Goal: Check status: Check status

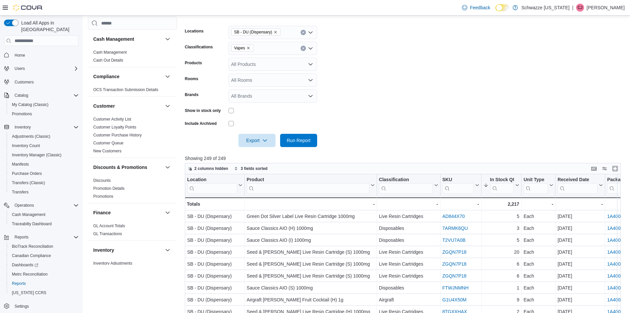
scroll to position [150, 0]
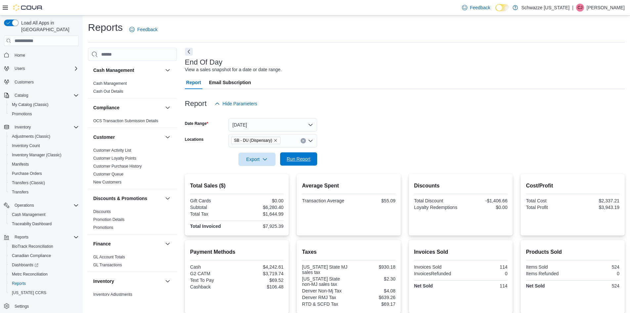
scroll to position [99, 0]
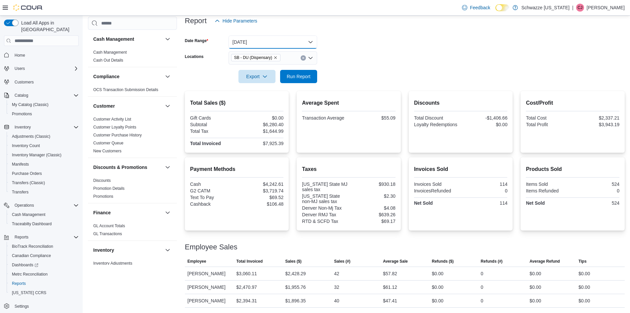
click at [285, 35] on button "Yesterday" at bounding box center [273, 41] width 89 height 13
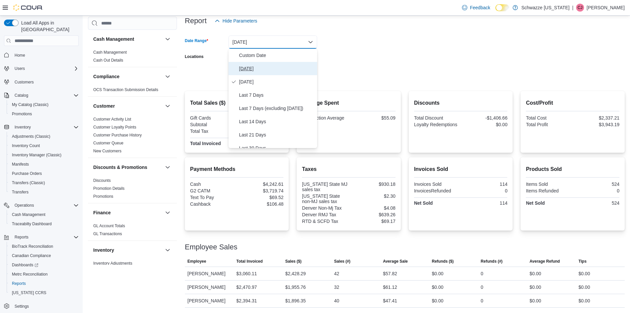
click at [248, 64] on span "Today" at bounding box center [276, 68] width 75 height 8
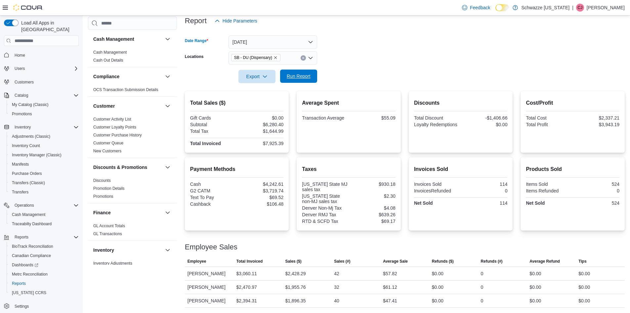
click at [300, 73] on span "Run Report" at bounding box center [299, 76] width 24 height 7
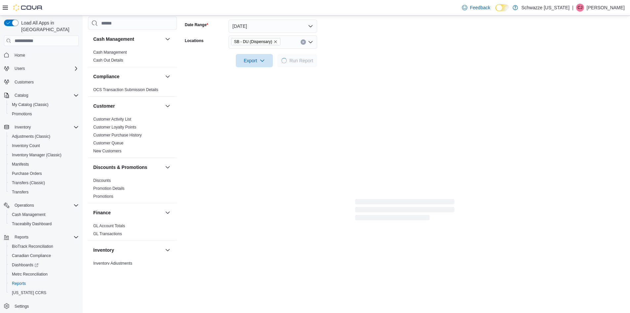
scroll to position [37, 0]
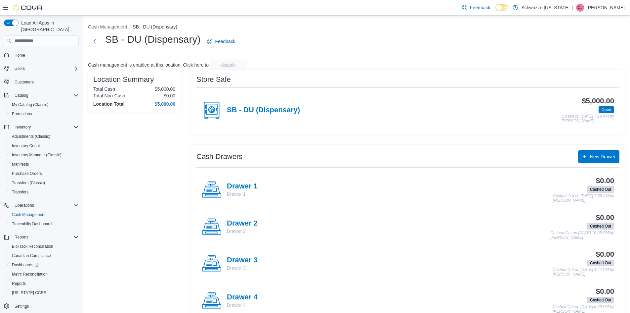
scroll to position [17, 0]
